Goal: Information Seeking & Learning: Learn about a topic

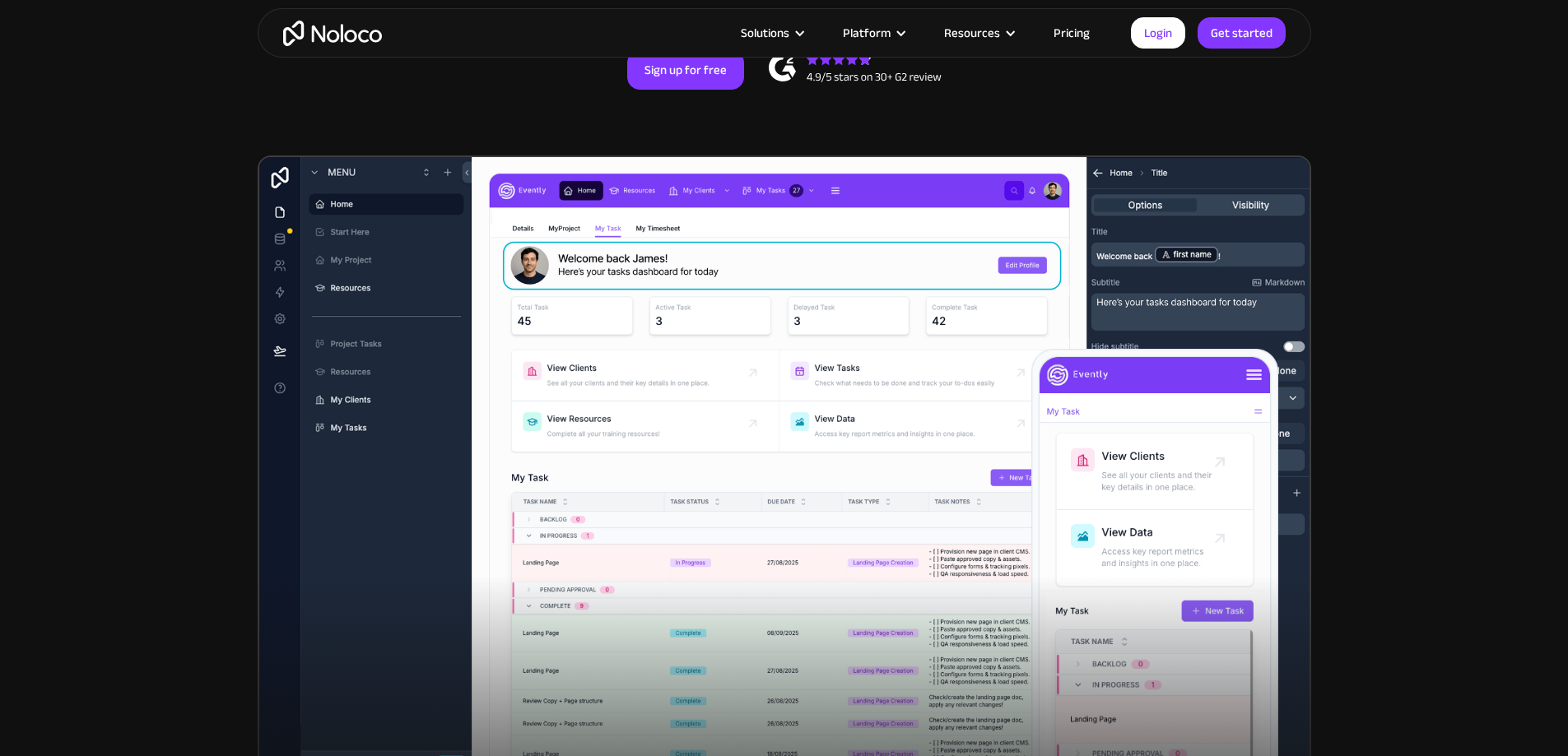
click at [1071, 34] on link "Pricing" at bounding box center [1071, 33] width 78 height 22
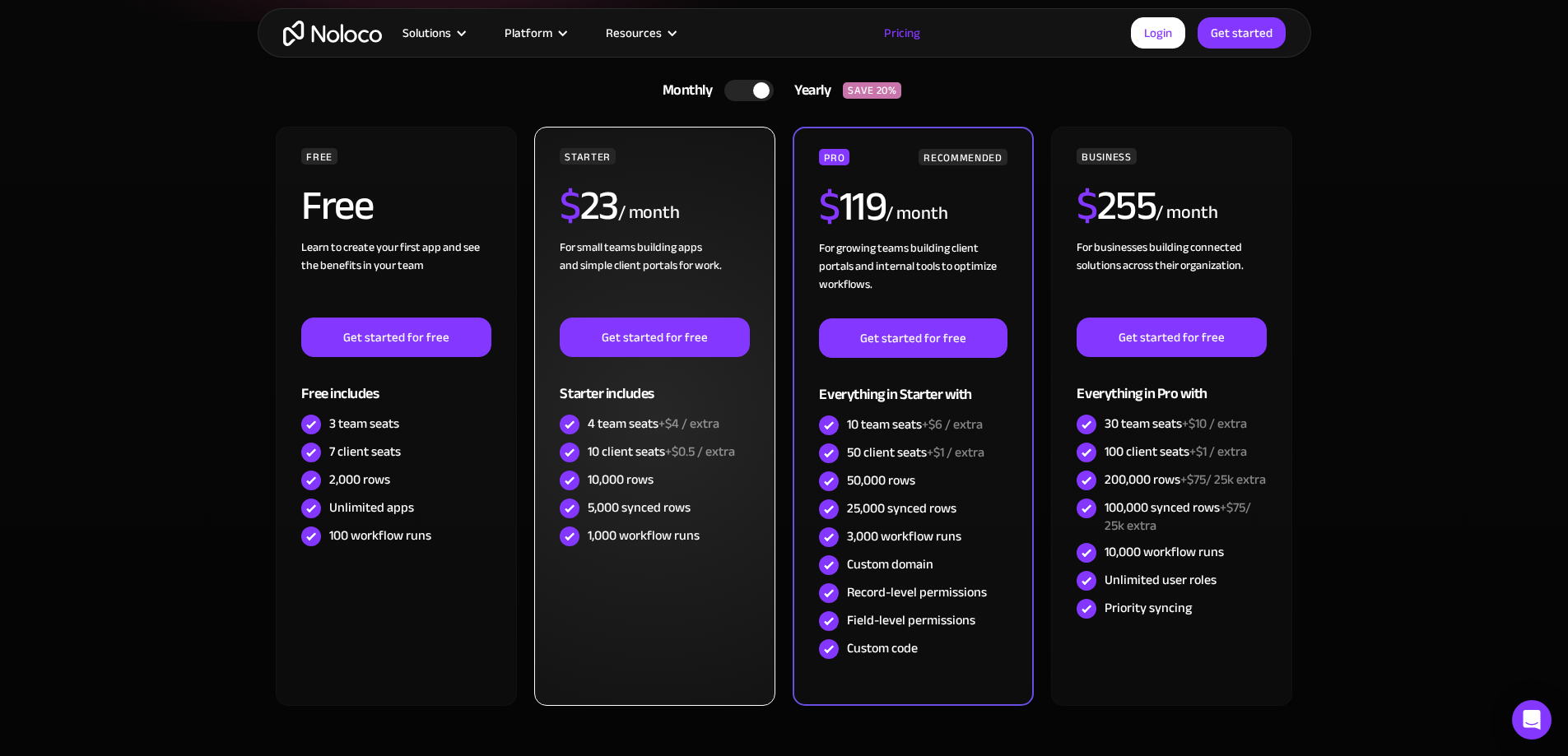
scroll to position [412, 0]
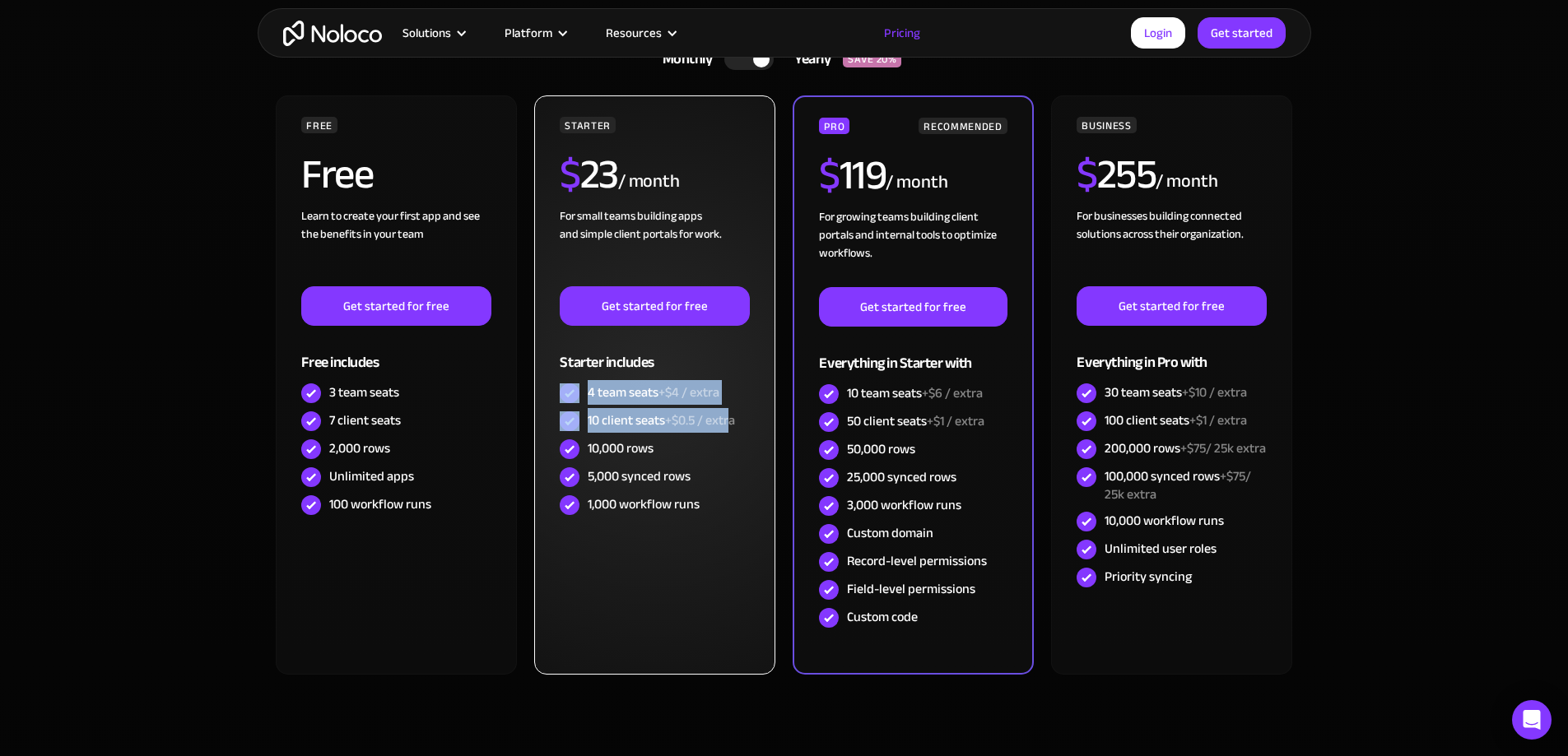
drag, startPoint x: 580, startPoint y: 400, endPoint x: 731, endPoint y: 408, distance: 151.2
click at [731, 408] on div "STARTER $ 23 / month For small teams building apps and simple client portals fo…" at bounding box center [654, 318] width 189 height 402
click at [690, 475] on div "5,000 synced rows" at bounding box center [639, 476] width 103 height 18
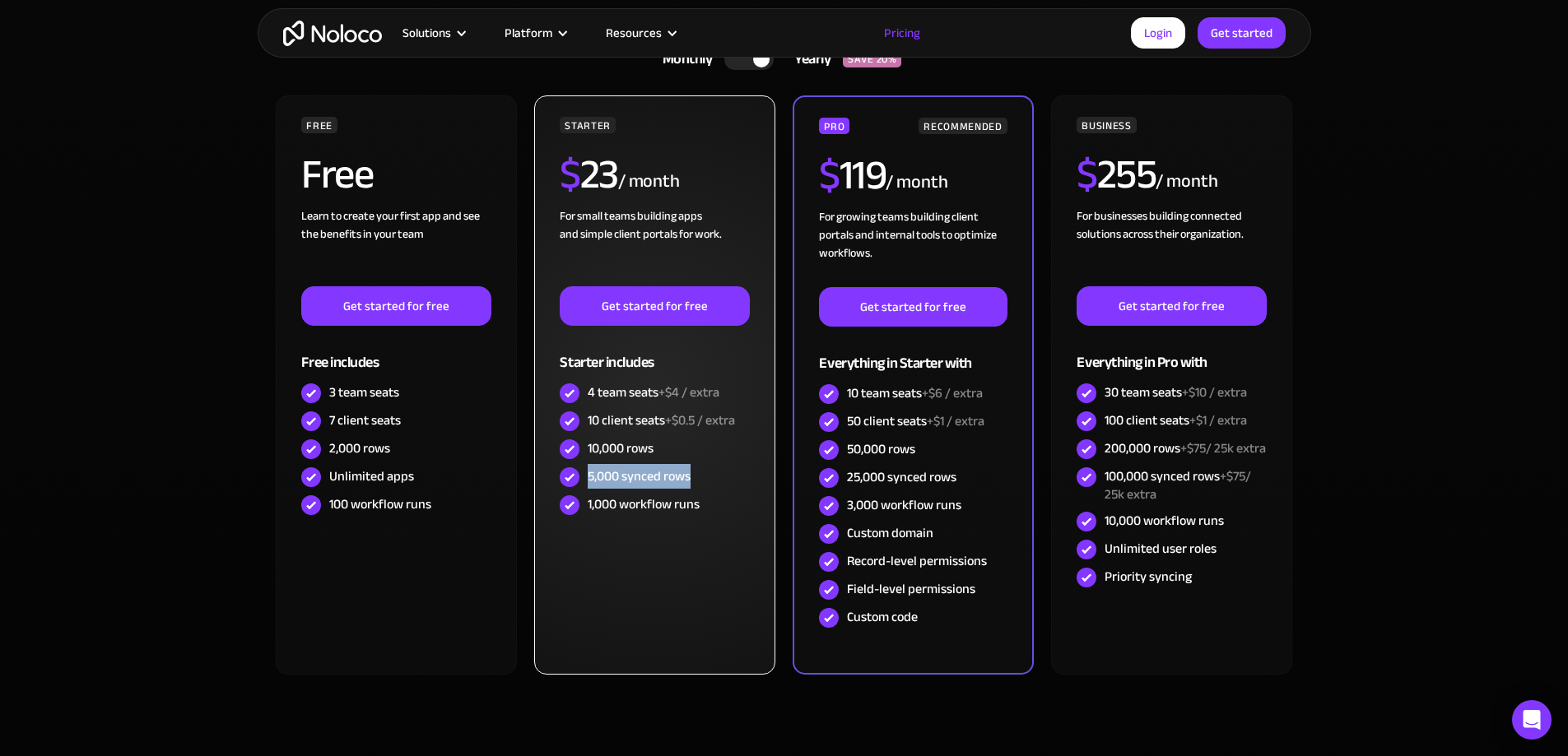
drag, startPoint x: 708, startPoint y: 478, endPoint x: 591, endPoint y: 472, distance: 117.2
click at [591, 472] on div "5,000 synced rows" at bounding box center [654, 477] width 189 height 28
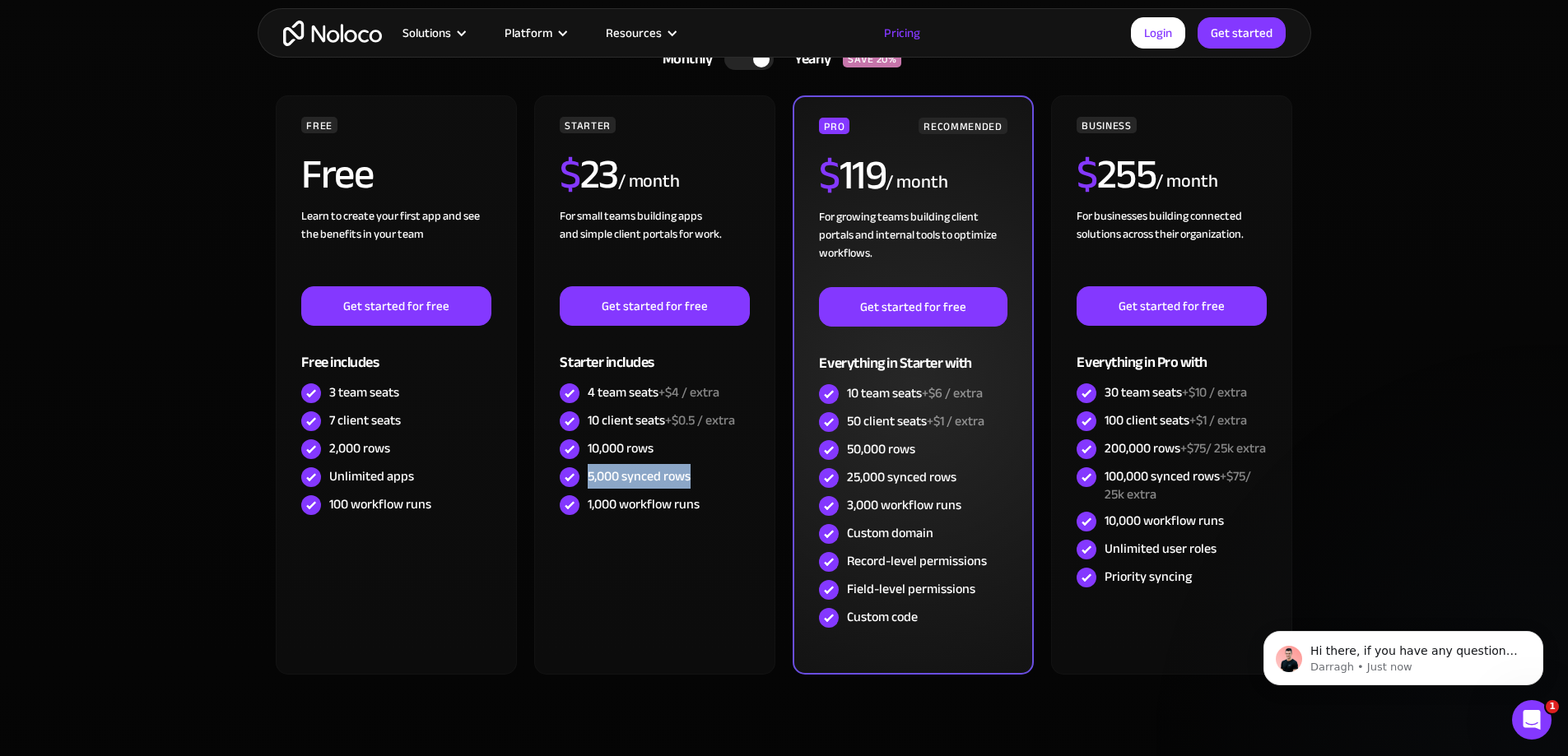
scroll to position [0, 0]
